Goal: Task Accomplishment & Management: Complete application form

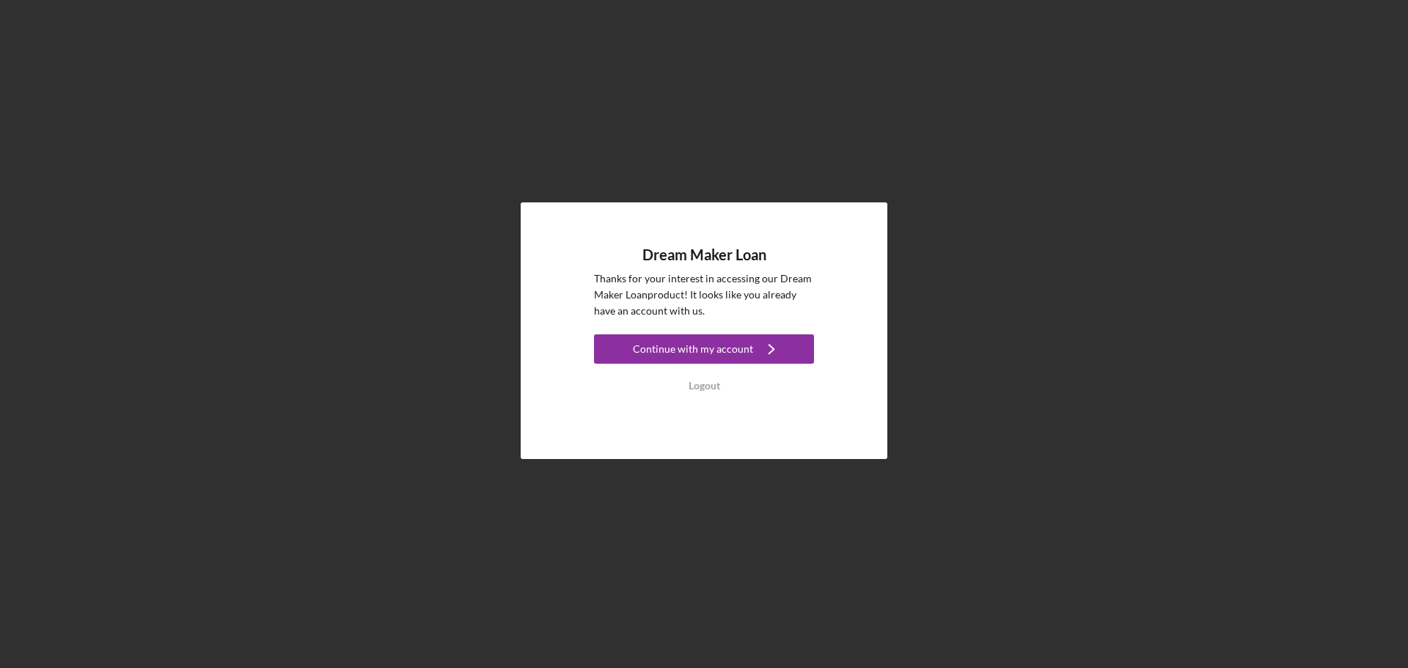
click at [691, 365] on link "Continue with my account Icon/Navigate" at bounding box center [704, 351] width 220 height 33
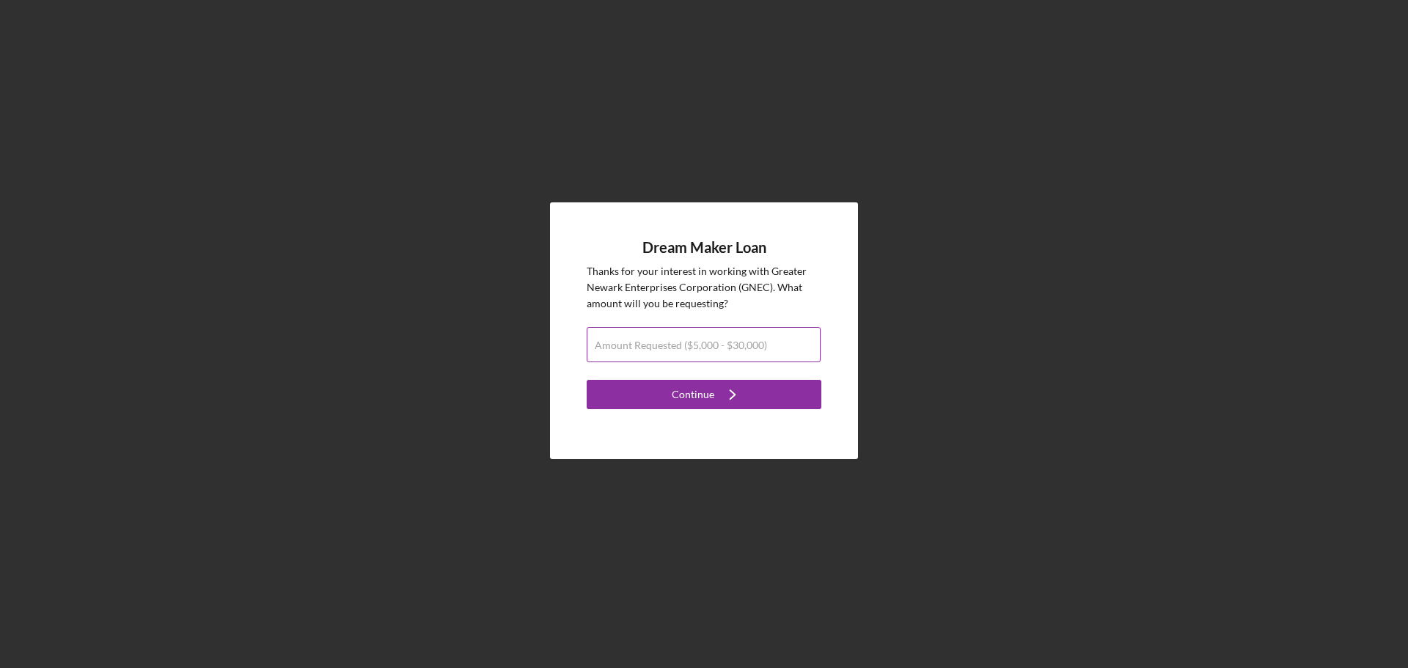
click at [687, 348] on label "Amount Requested ($5,000 - $30,000)" at bounding box center [681, 346] width 172 height 12
click at [687, 348] on input "Amount Requested ($5,000 - $30,000)" at bounding box center [704, 344] width 234 height 35
type input "$30,000"
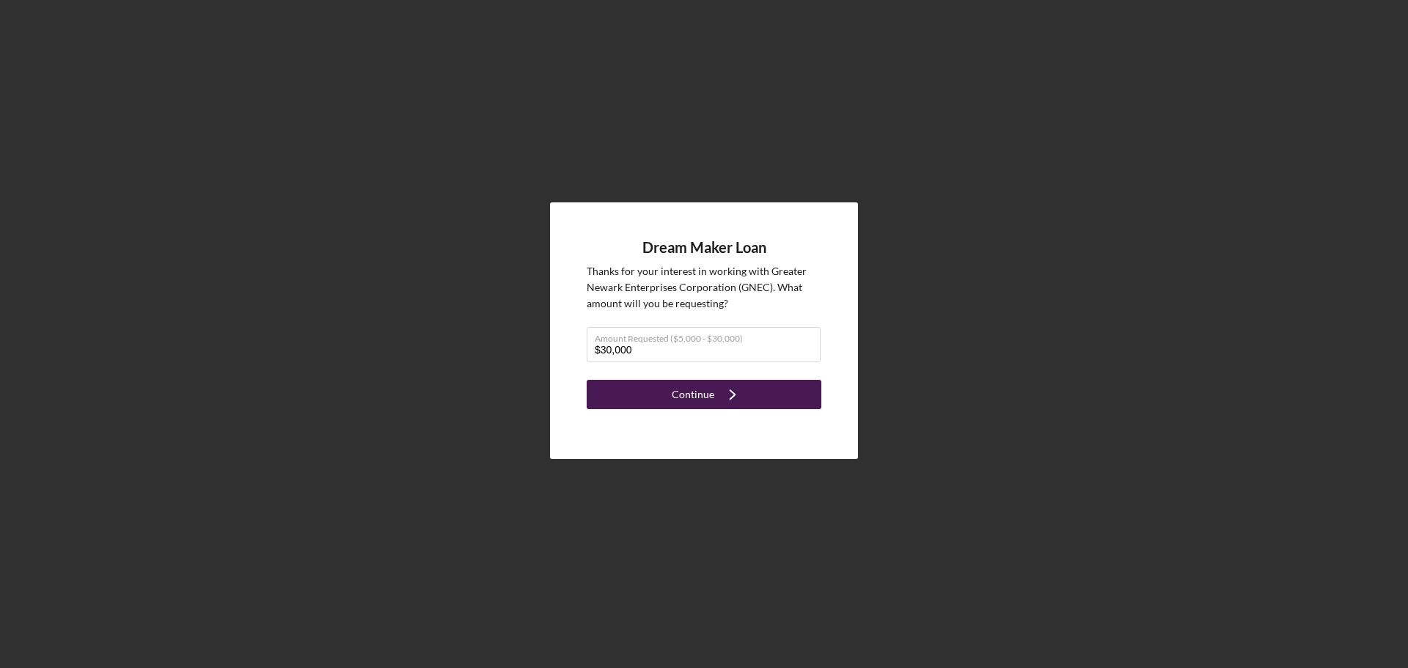
click at [681, 395] on div "Continue" at bounding box center [693, 394] width 43 height 29
